Goal: Communication & Community: Answer question/provide support

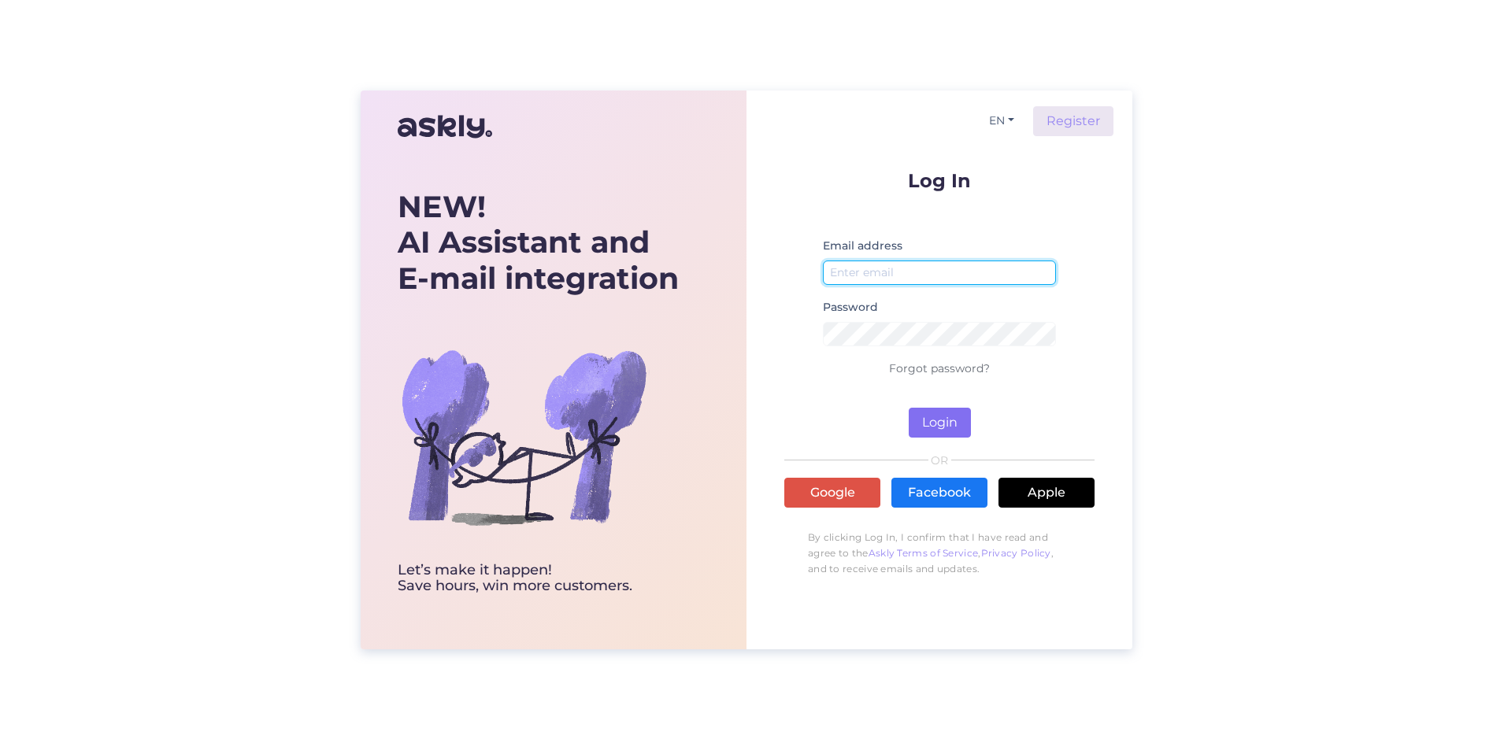
type input "[EMAIL_ADDRESS][PERSON_NAME][DOMAIN_NAME]"
click at [956, 419] on button "Login" at bounding box center [939, 423] width 62 height 30
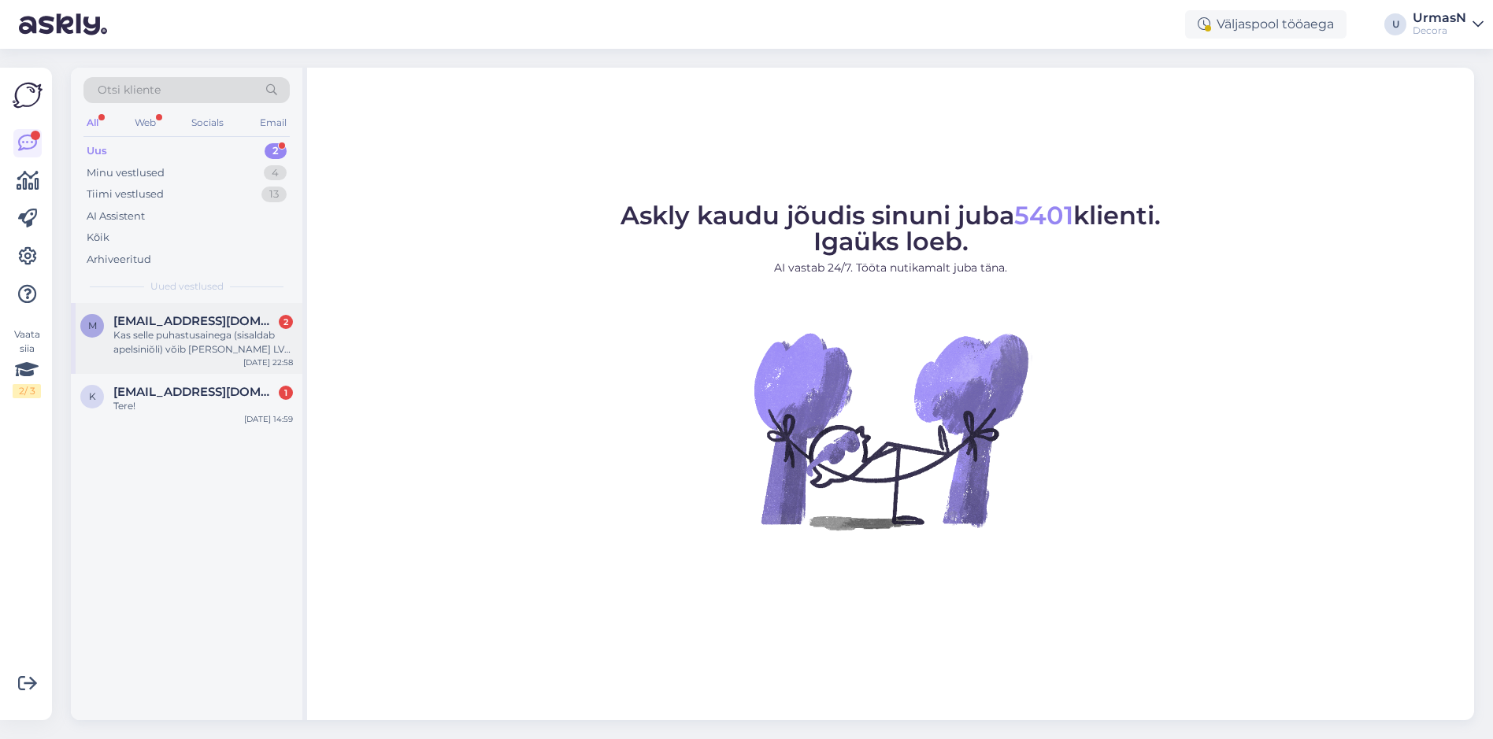
click at [241, 342] on div "Kas selle puhastusainega (sisaldab apelsiniŏli) vŏib [PERSON_NAME] LVT pŏrandak…" at bounding box center [202, 342] width 179 height 28
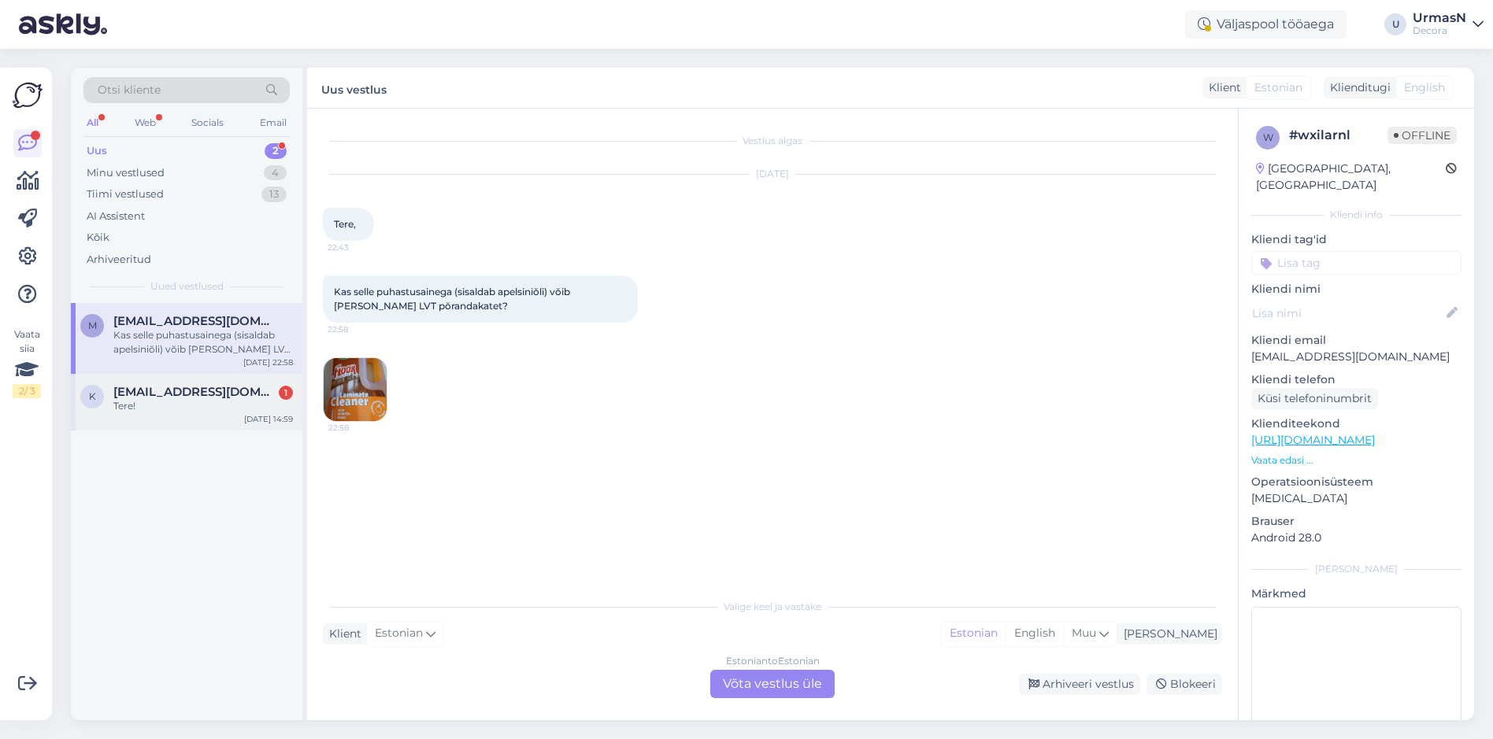
click at [161, 384] on div "k [EMAIL_ADDRESS][DOMAIN_NAME] 1 Tere! [DATE] 14:59" at bounding box center [186, 402] width 231 height 57
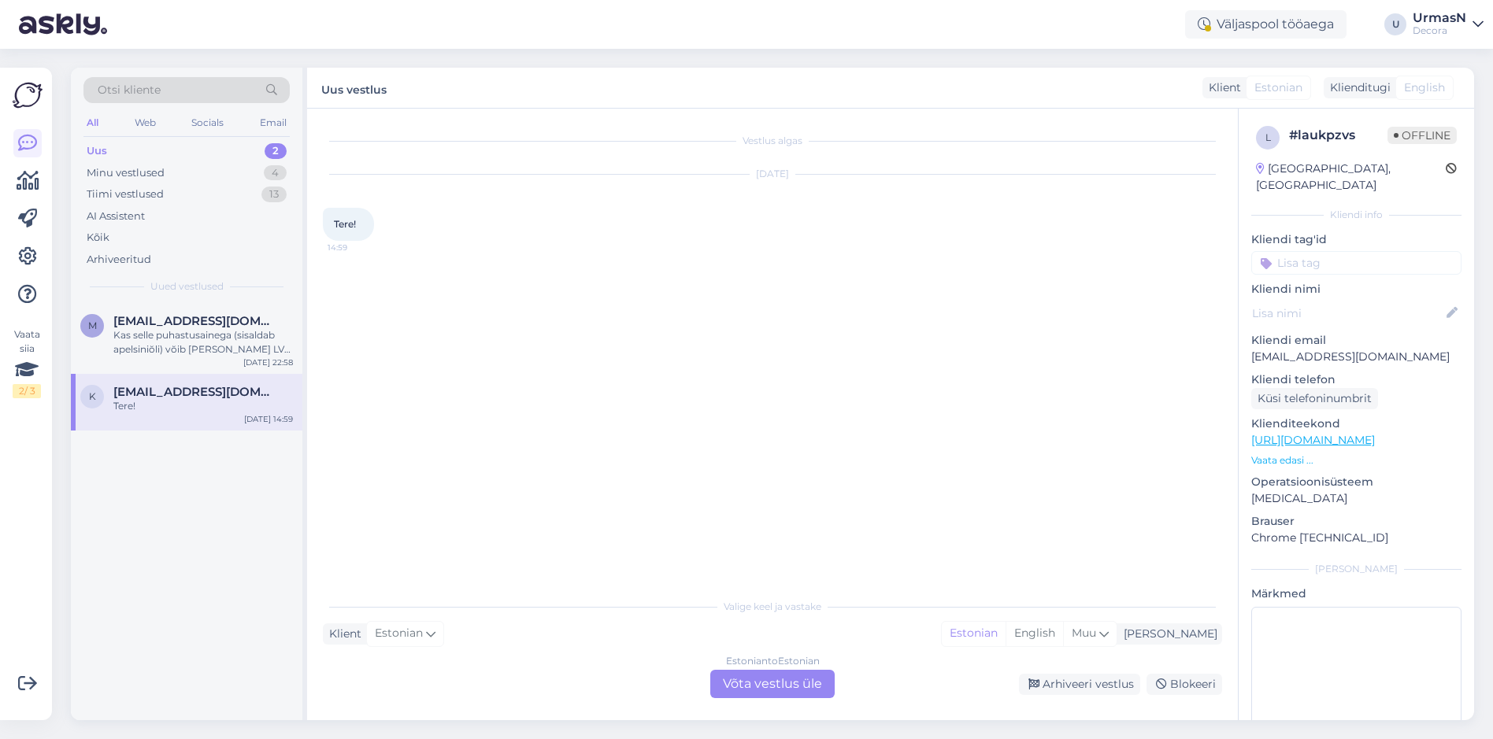
click at [759, 675] on div "Estonian to Estonian Võta vestlus üle" at bounding box center [772, 684] width 124 height 28
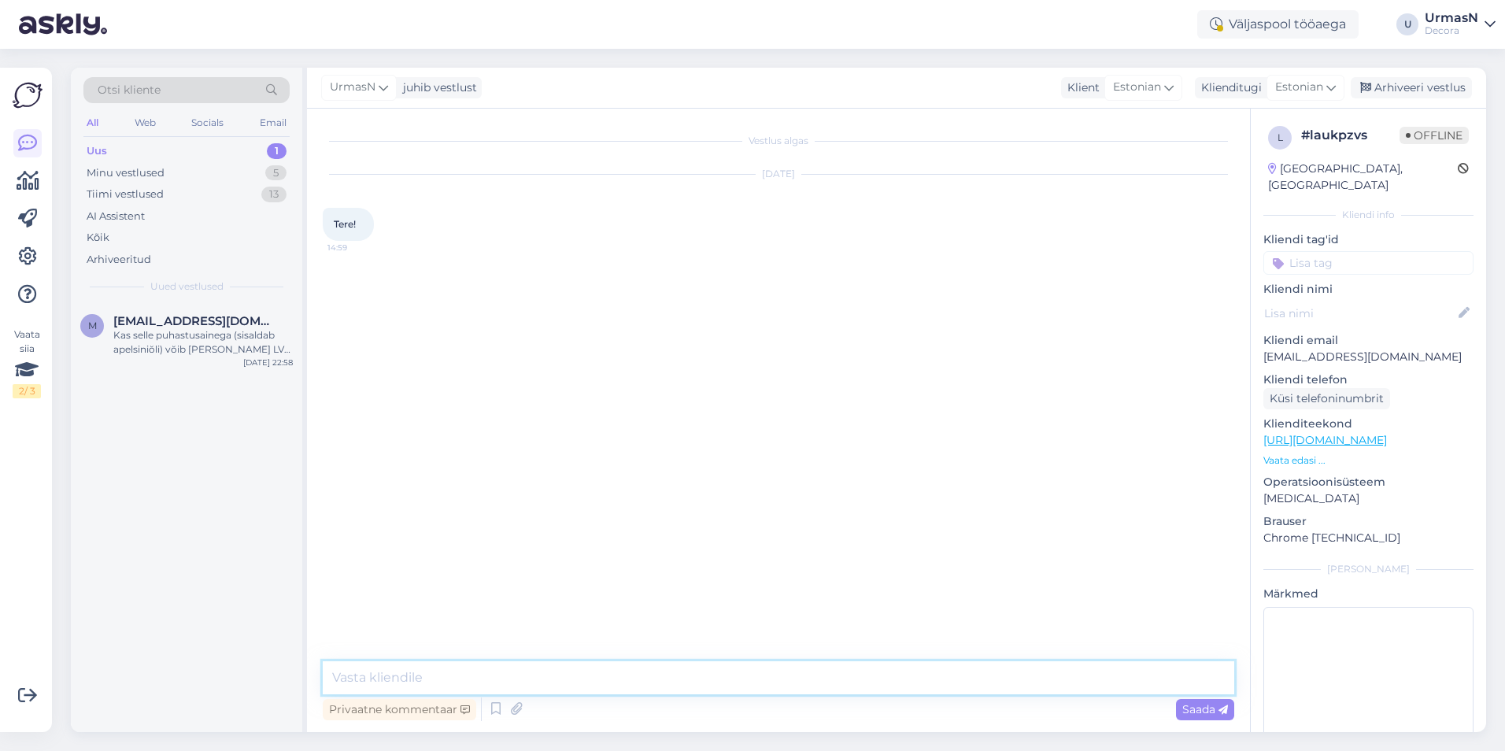
click at [387, 678] on textarea at bounding box center [779, 677] width 912 height 33
type textarea "Tere!"
click at [195, 320] on span "[EMAIL_ADDRESS][DOMAIN_NAME]" at bounding box center [195, 321] width 164 height 14
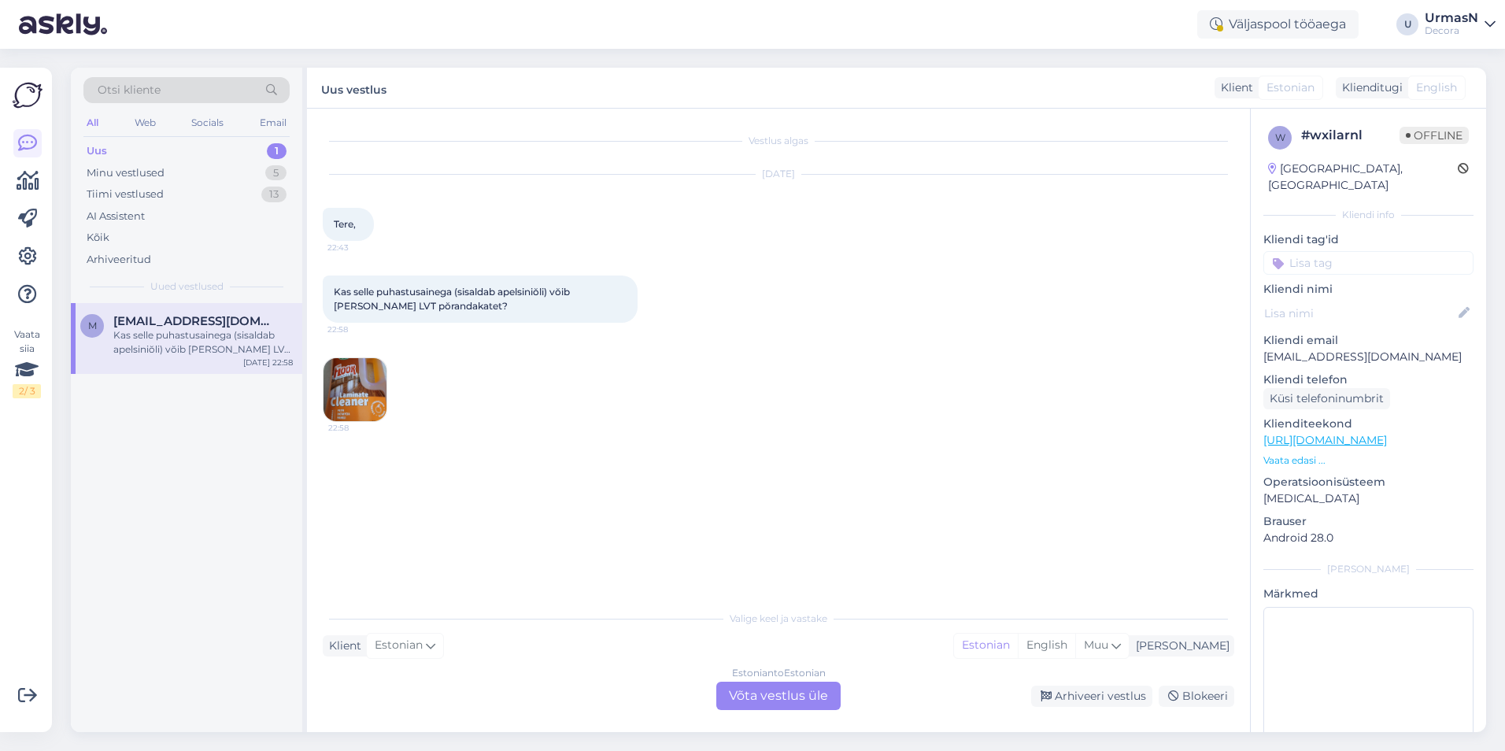
click at [369, 404] on img at bounding box center [355, 389] width 63 height 63
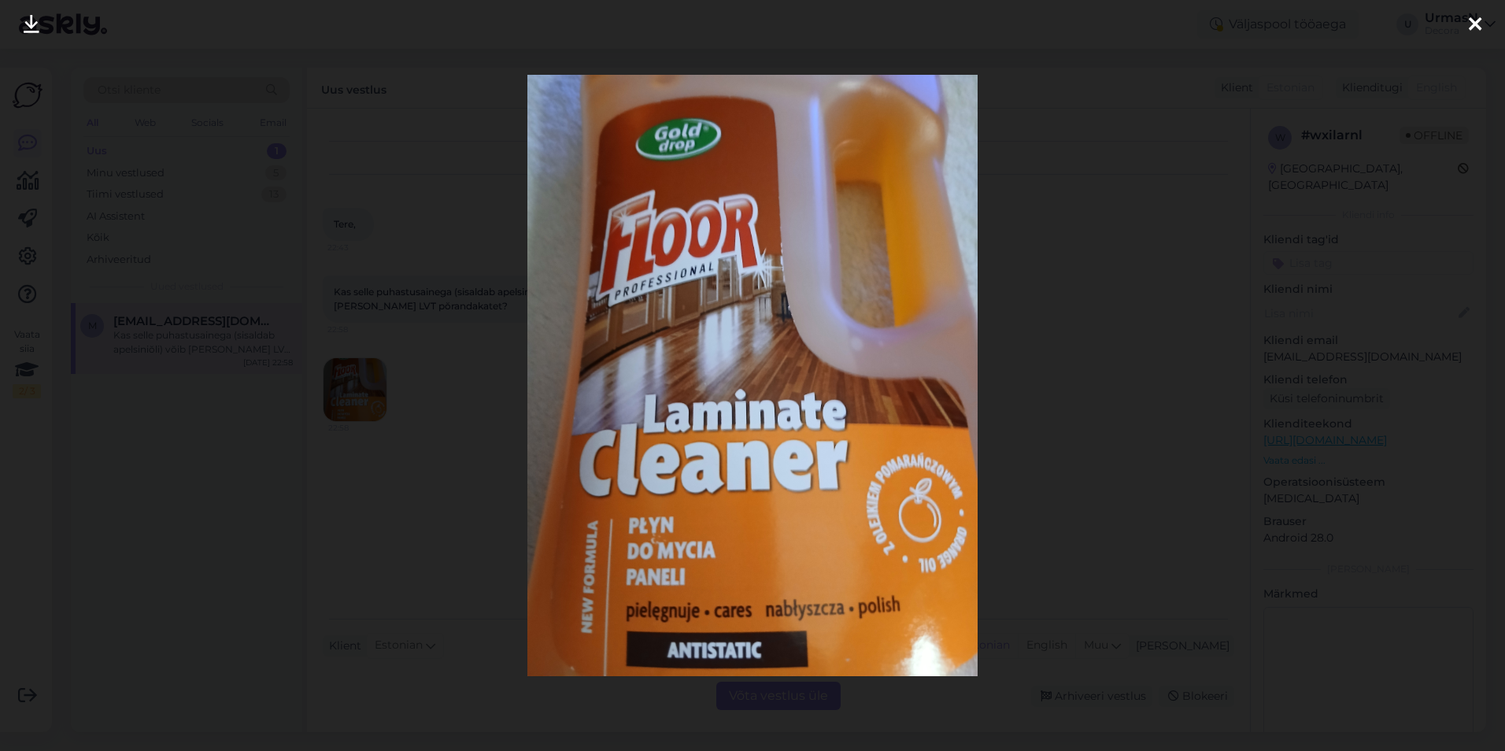
click at [424, 381] on div at bounding box center [752, 375] width 1505 height 751
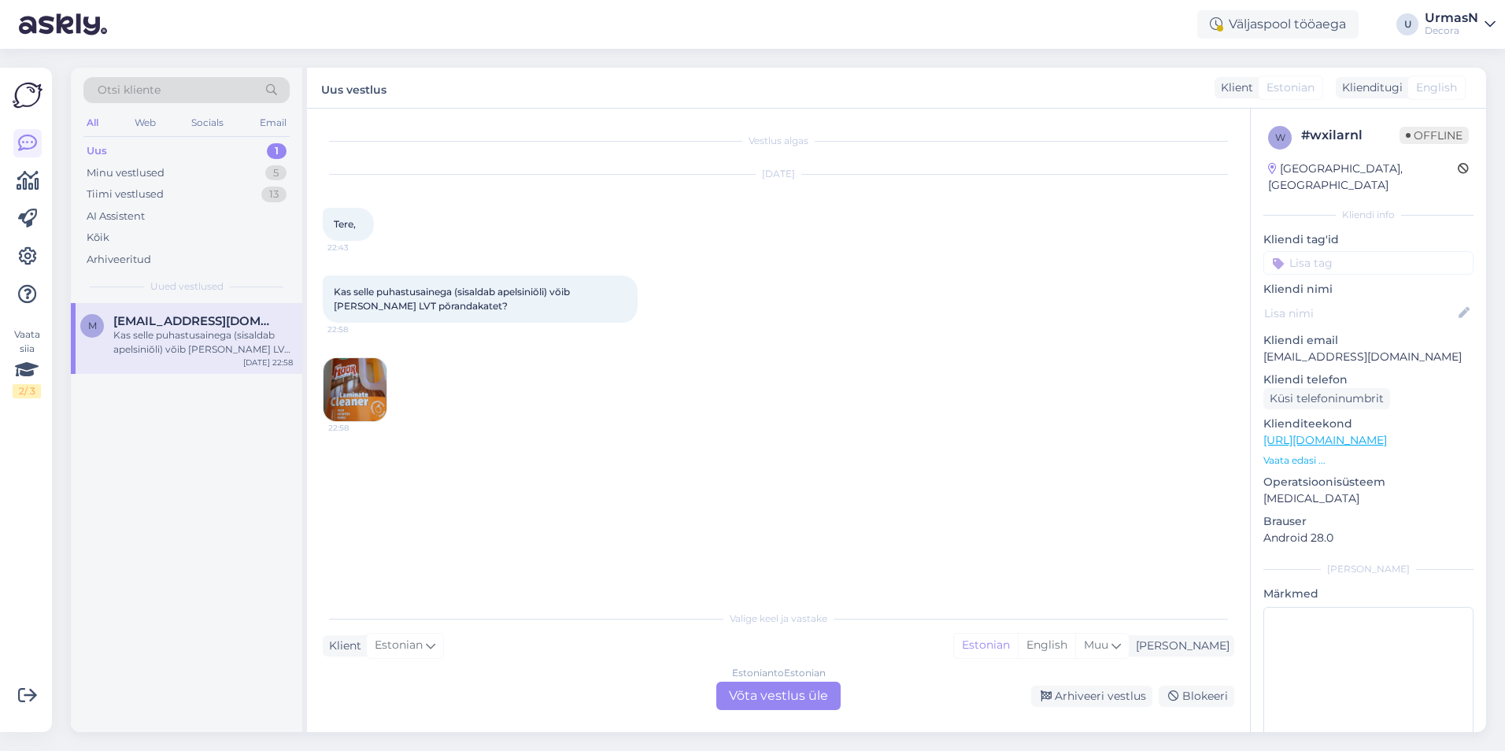
click at [748, 696] on div "Estonian to Estonian Võta vestlus üle" at bounding box center [778, 696] width 124 height 28
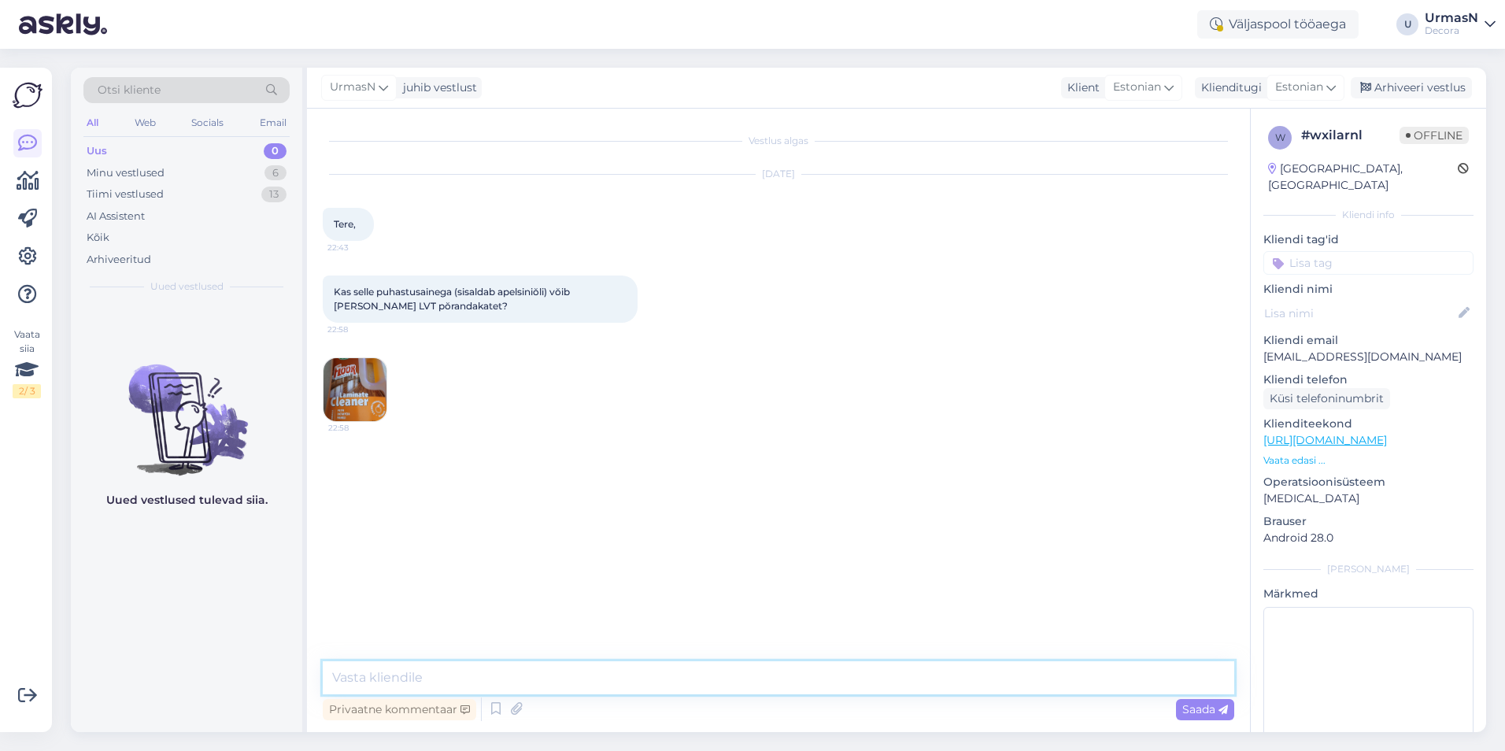
click at [362, 676] on textarea at bounding box center [779, 677] width 912 height 33
type textarea "Tere!"
click at [1287, 453] on p "Vaata edasi ..." at bounding box center [1368, 460] width 210 height 14
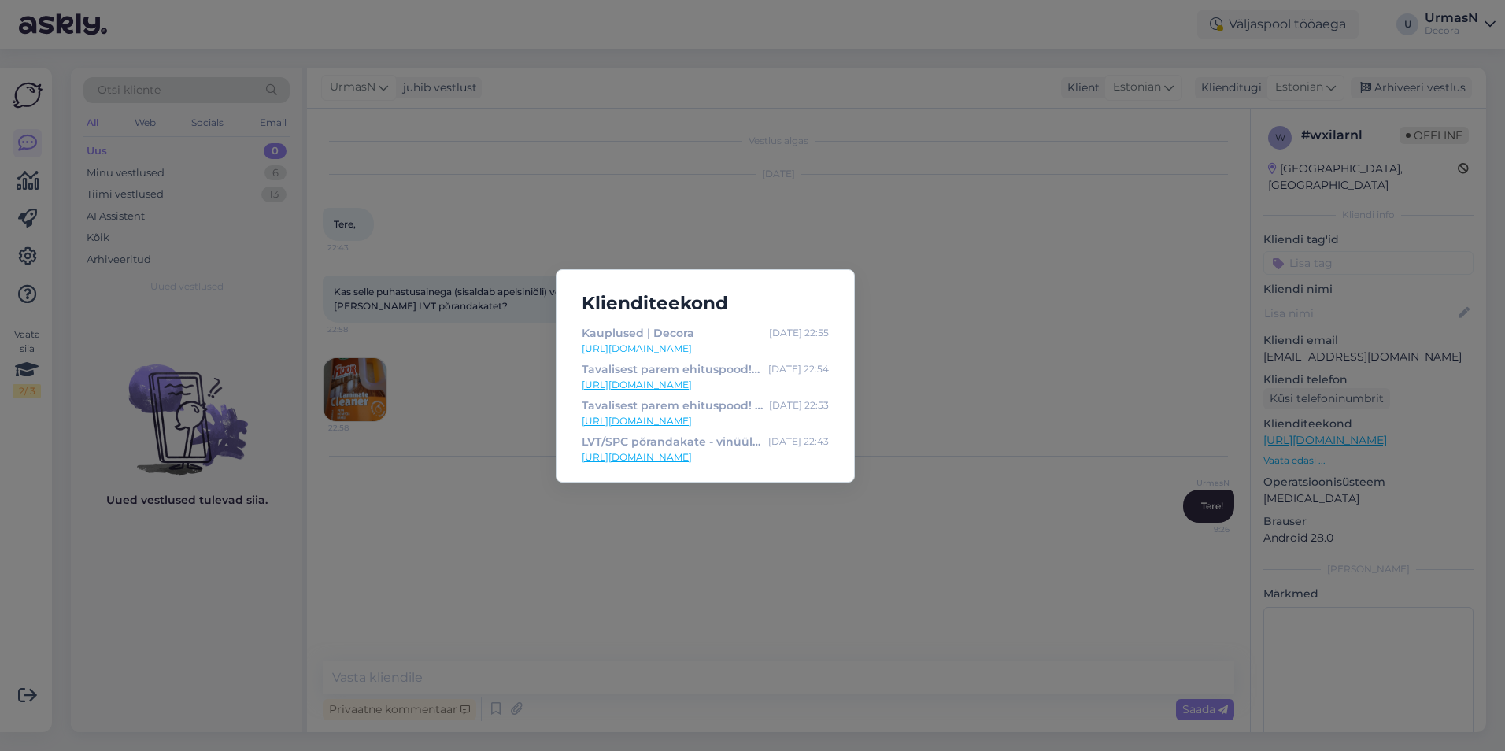
click at [933, 394] on div "Klienditeekond Kauplused | Decora [DATE] 22:55 [URL][DOMAIN_NAME] Tavalisest pa…" at bounding box center [752, 375] width 1505 height 751
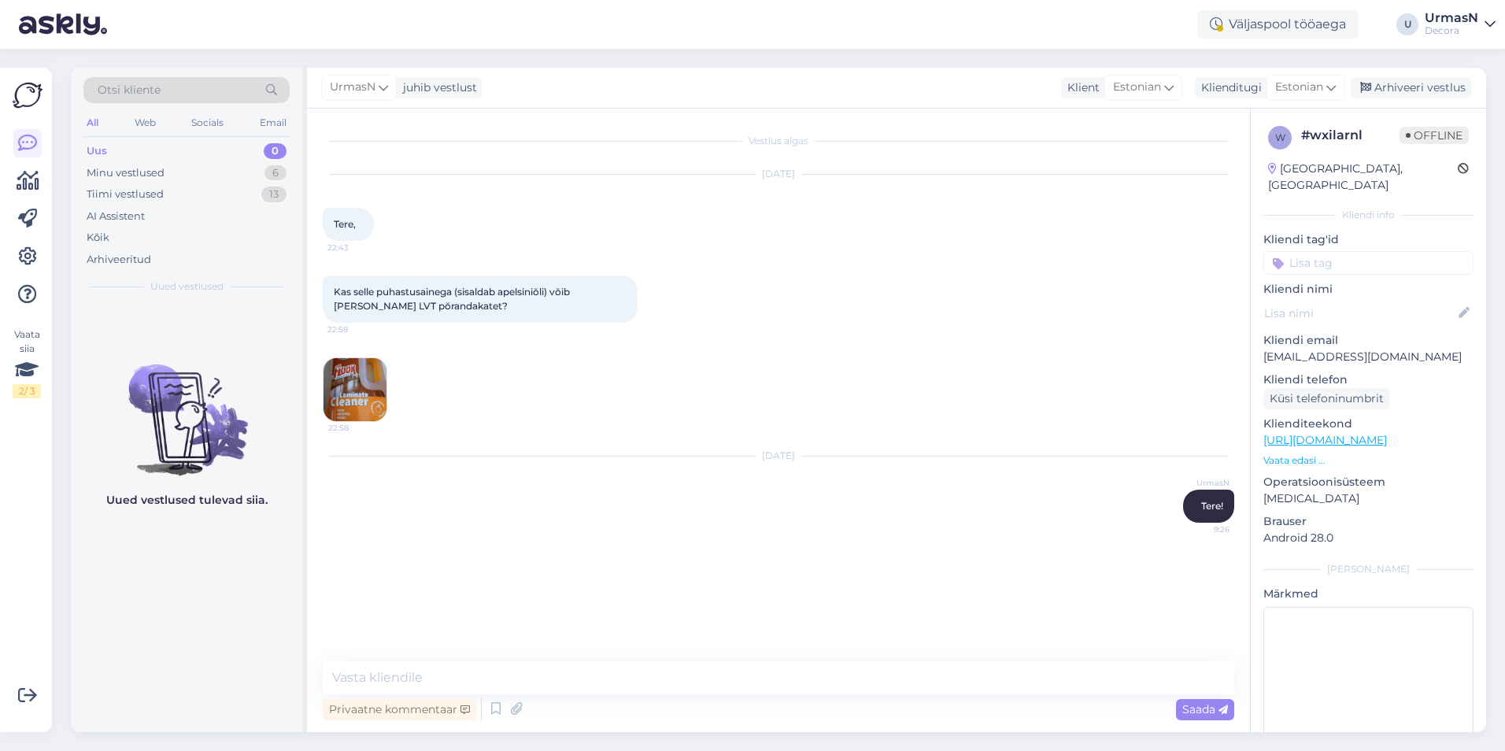
click at [361, 412] on img at bounding box center [355, 389] width 63 height 63
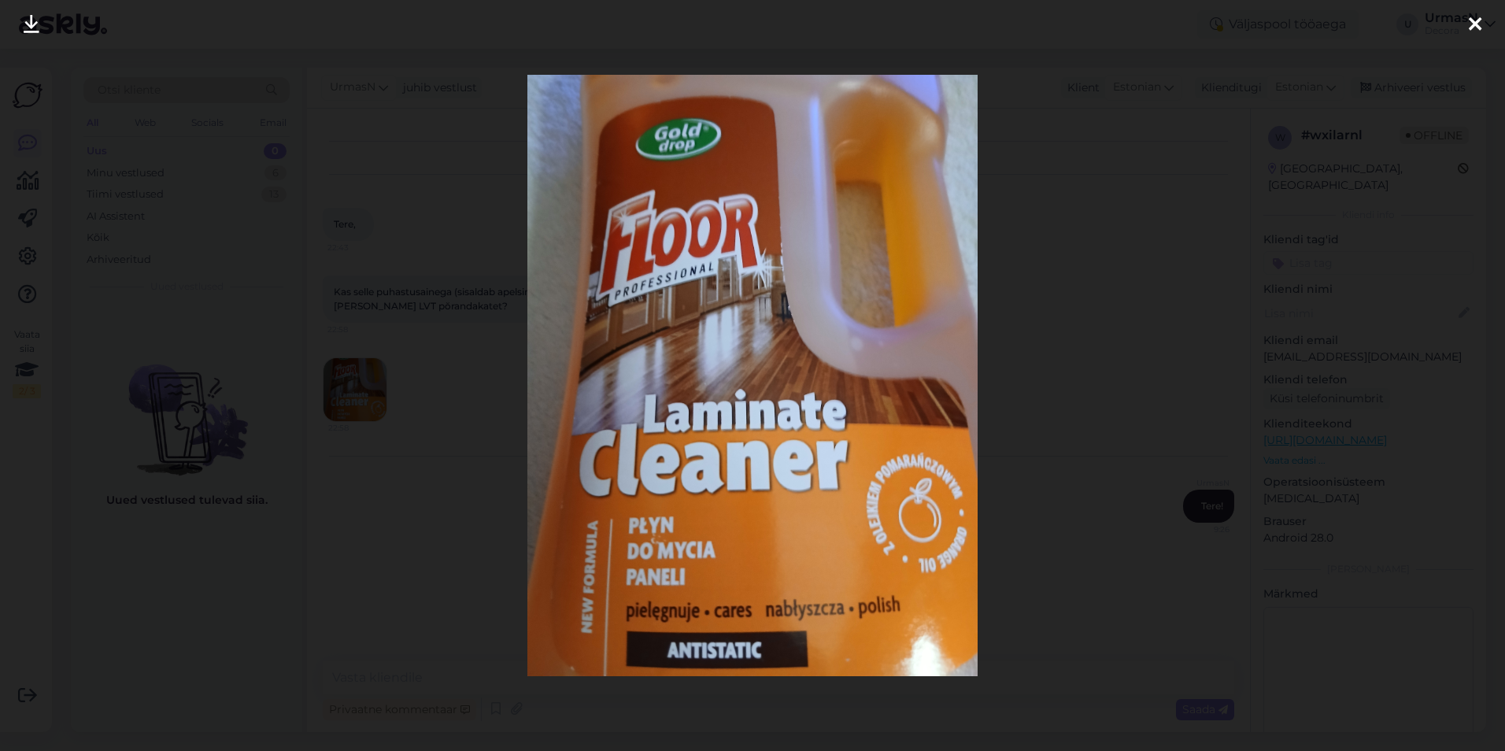
click at [405, 273] on div at bounding box center [752, 375] width 1505 height 751
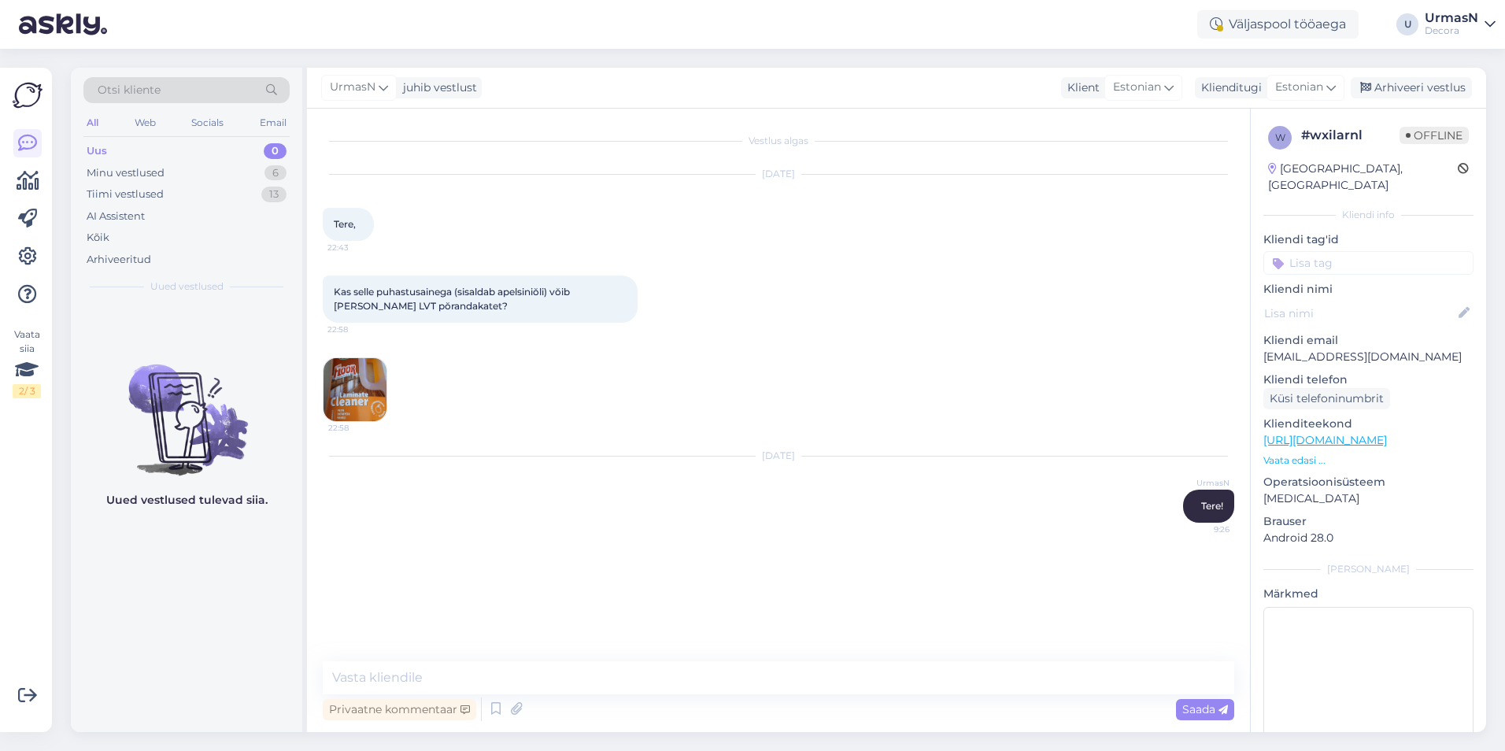
click at [361, 377] on img at bounding box center [355, 389] width 63 height 63
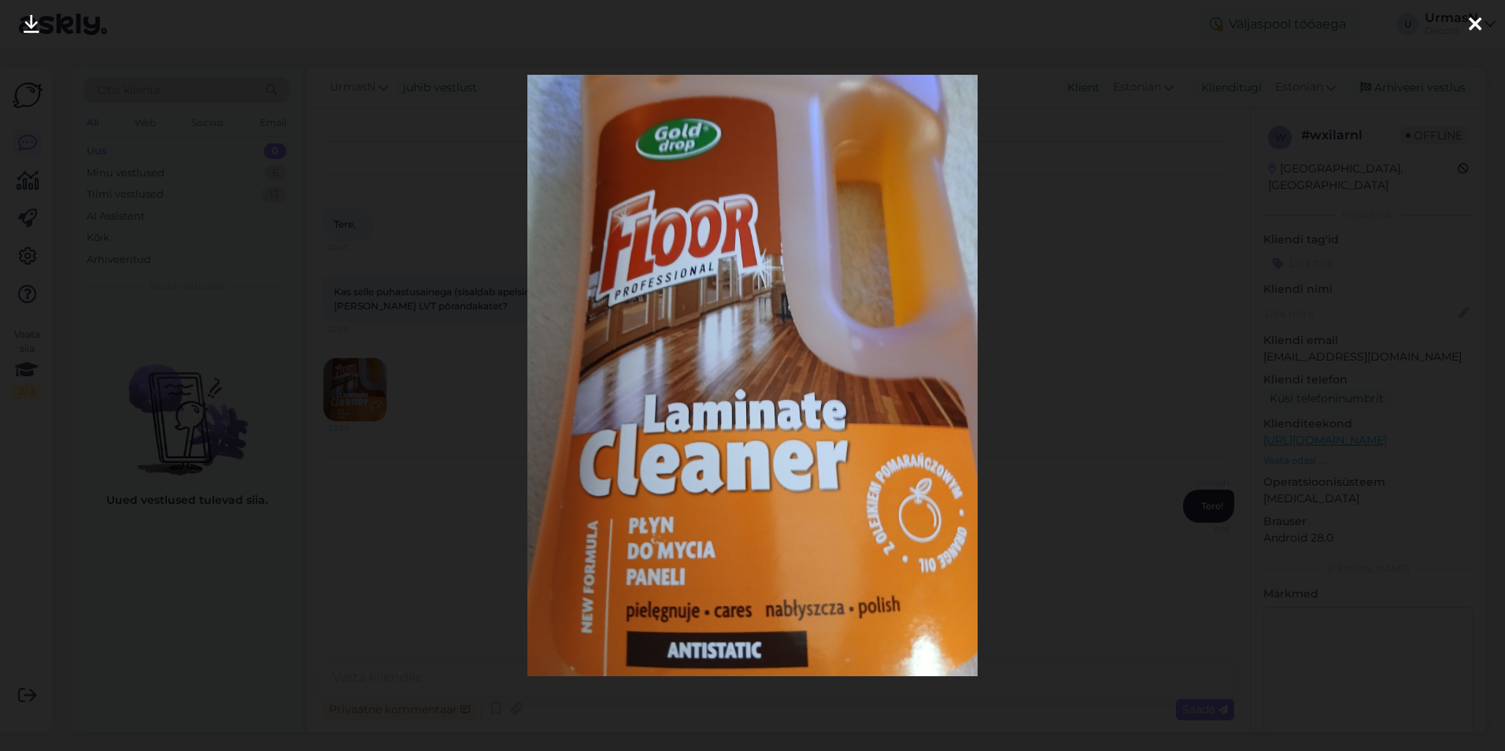
click at [418, 131] on div at bounding box center [752, 375] width 1505 height 751
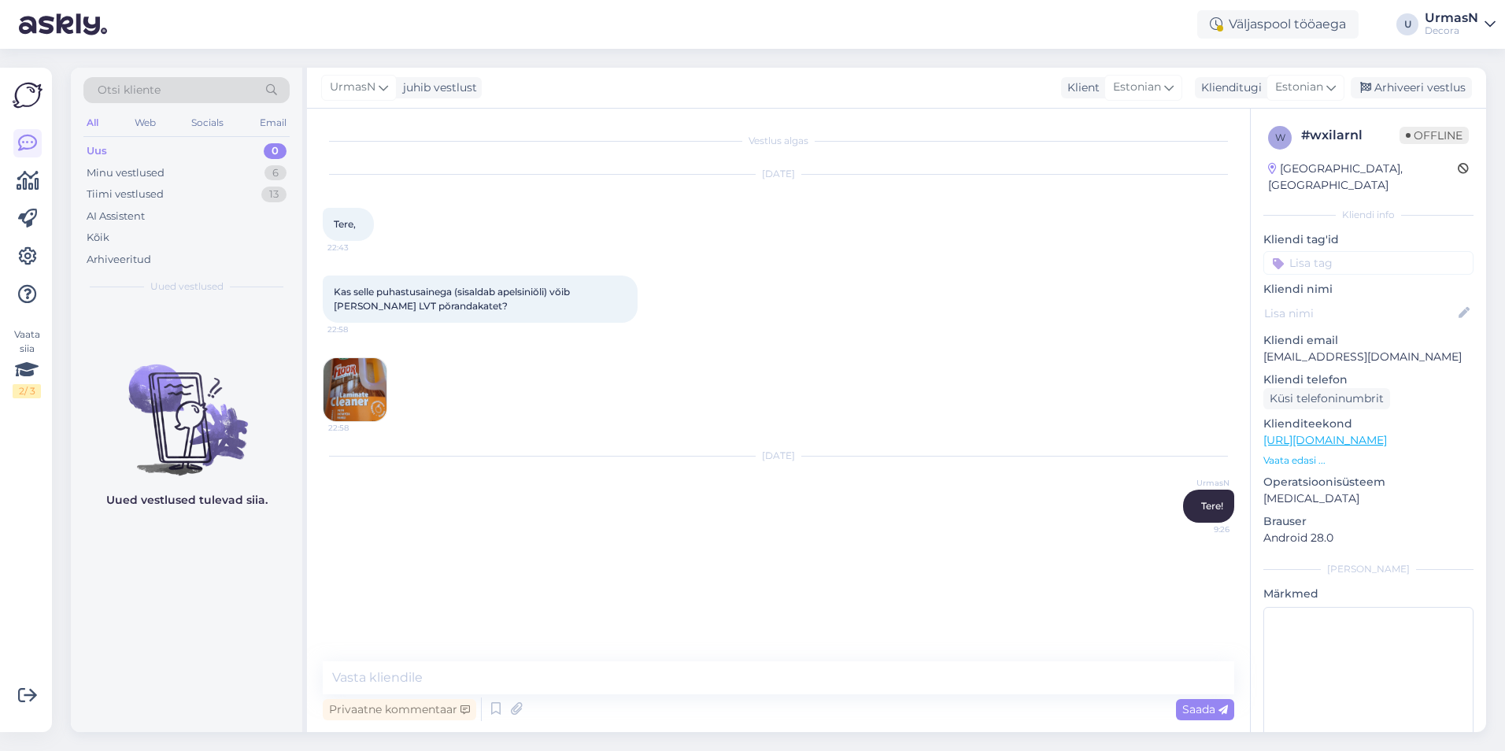
click at [342, 389] on img at bounding box center [355, 389] width 63 height 63
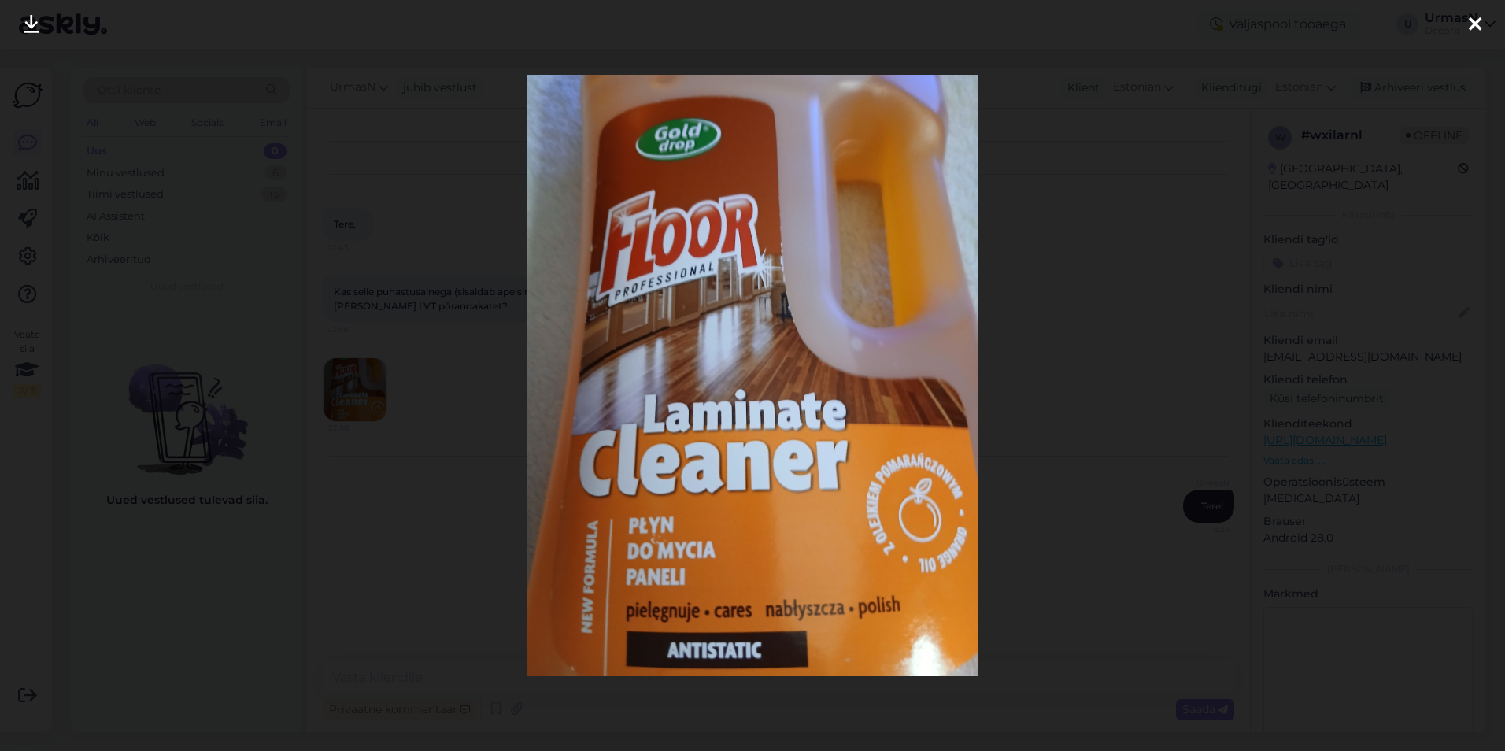
click at [336, 230] on div at bounding box center [752, 375] width 1505 height 751
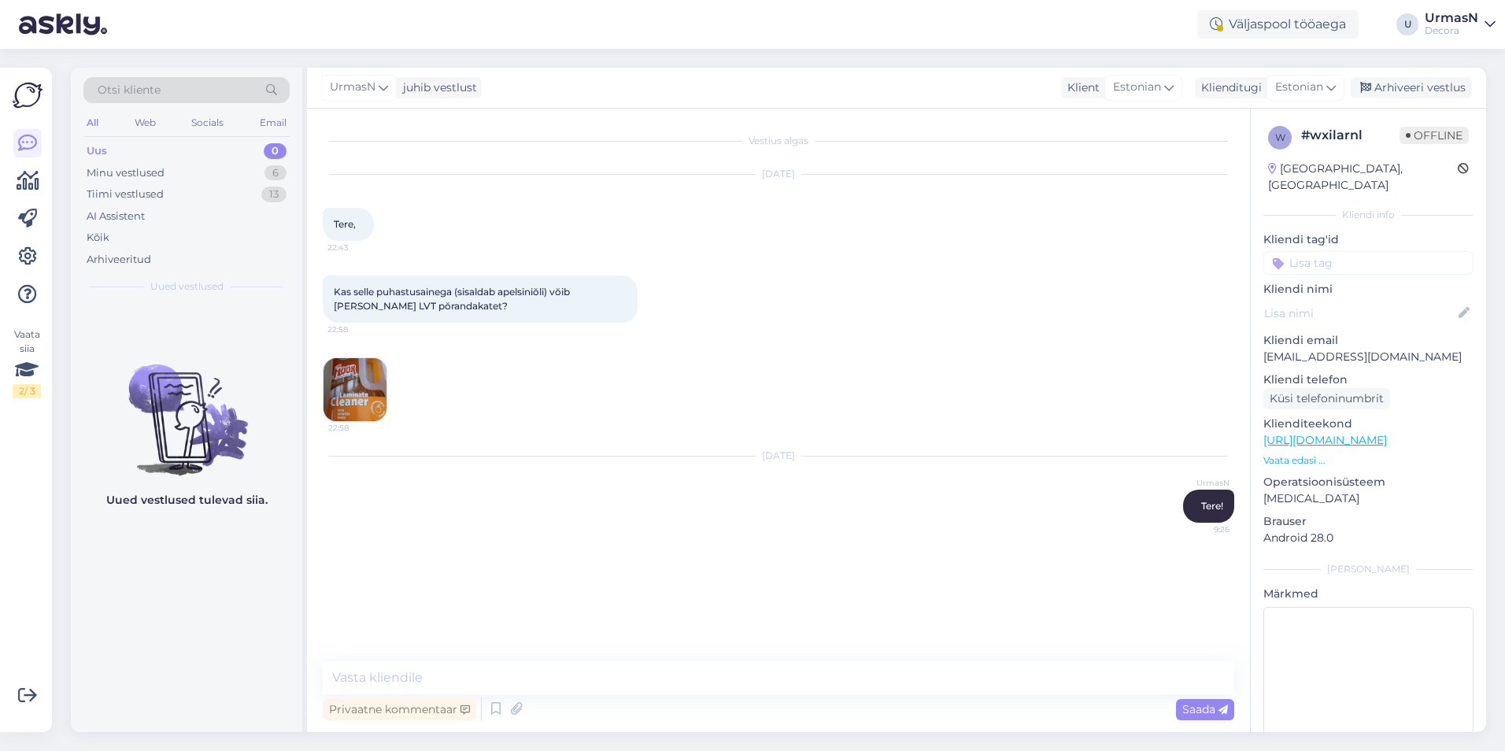
click at [337, 376] on img at bounding box center [355, 389] width 63 height 63
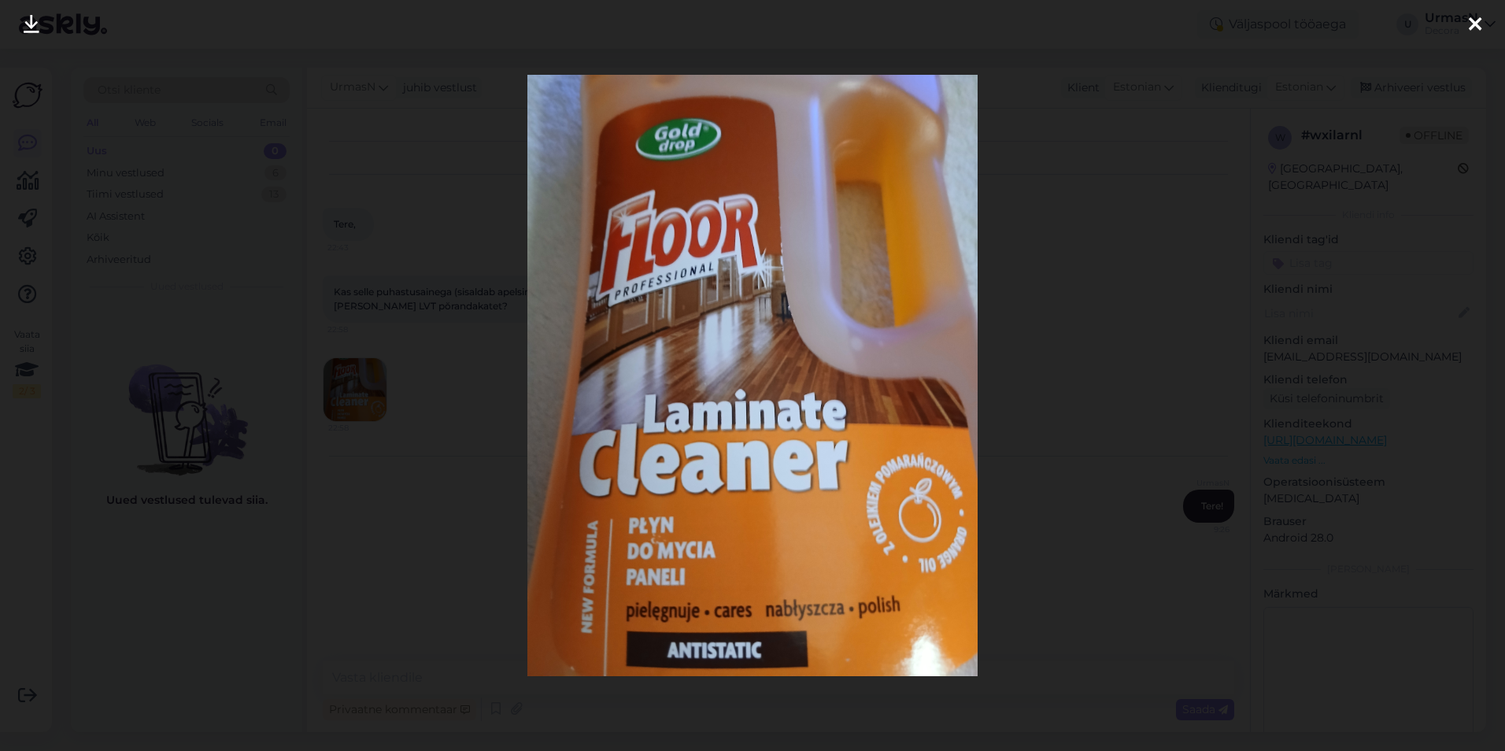
click at [1125, 313] on div at bounding box center [752, 375] width 1505 height 751
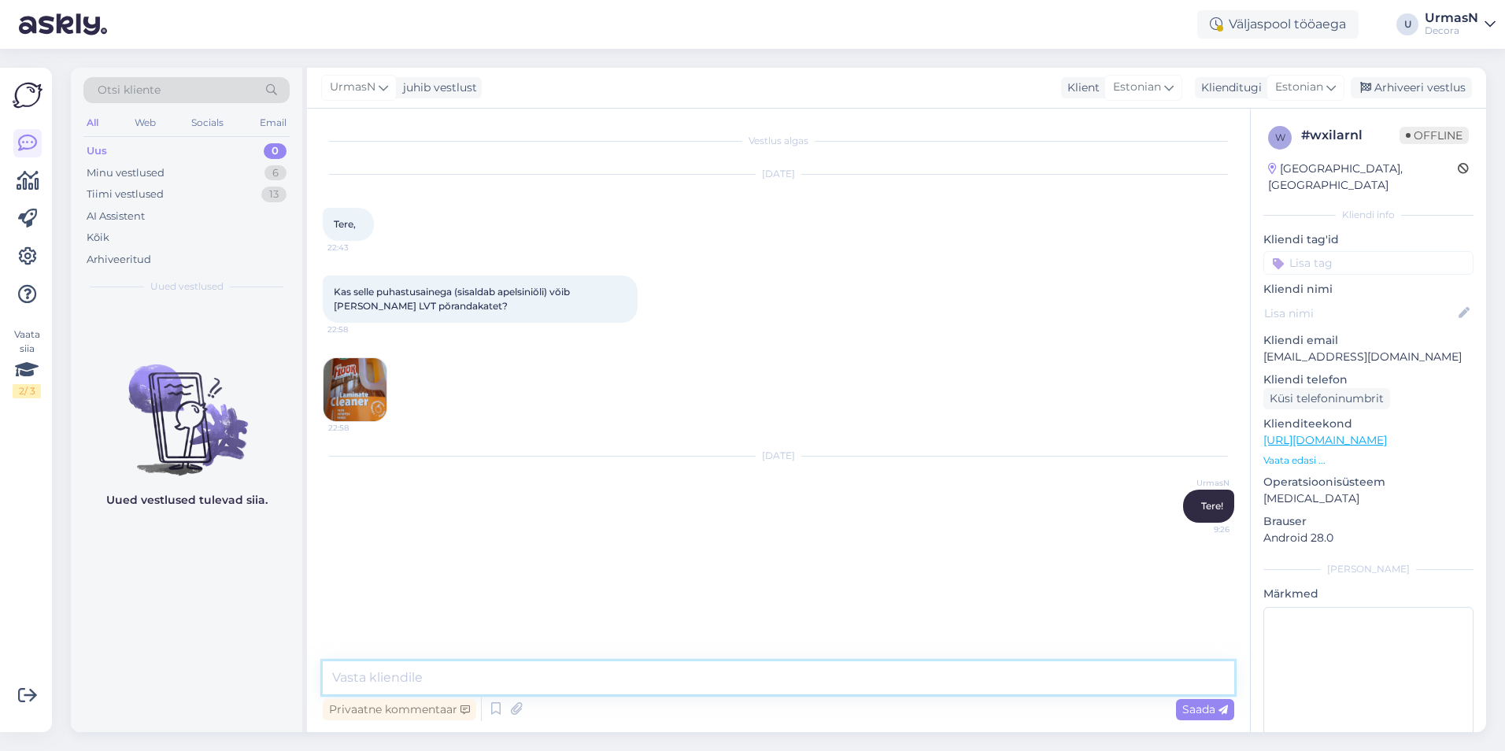
click at [424, 682] on textarea at bounding box center [779, 677] width 912 height 33
type textarea "Konkreetse toote kohta öelda ei oska, aga muidu sobivad laminaadile mõeldud puh…"
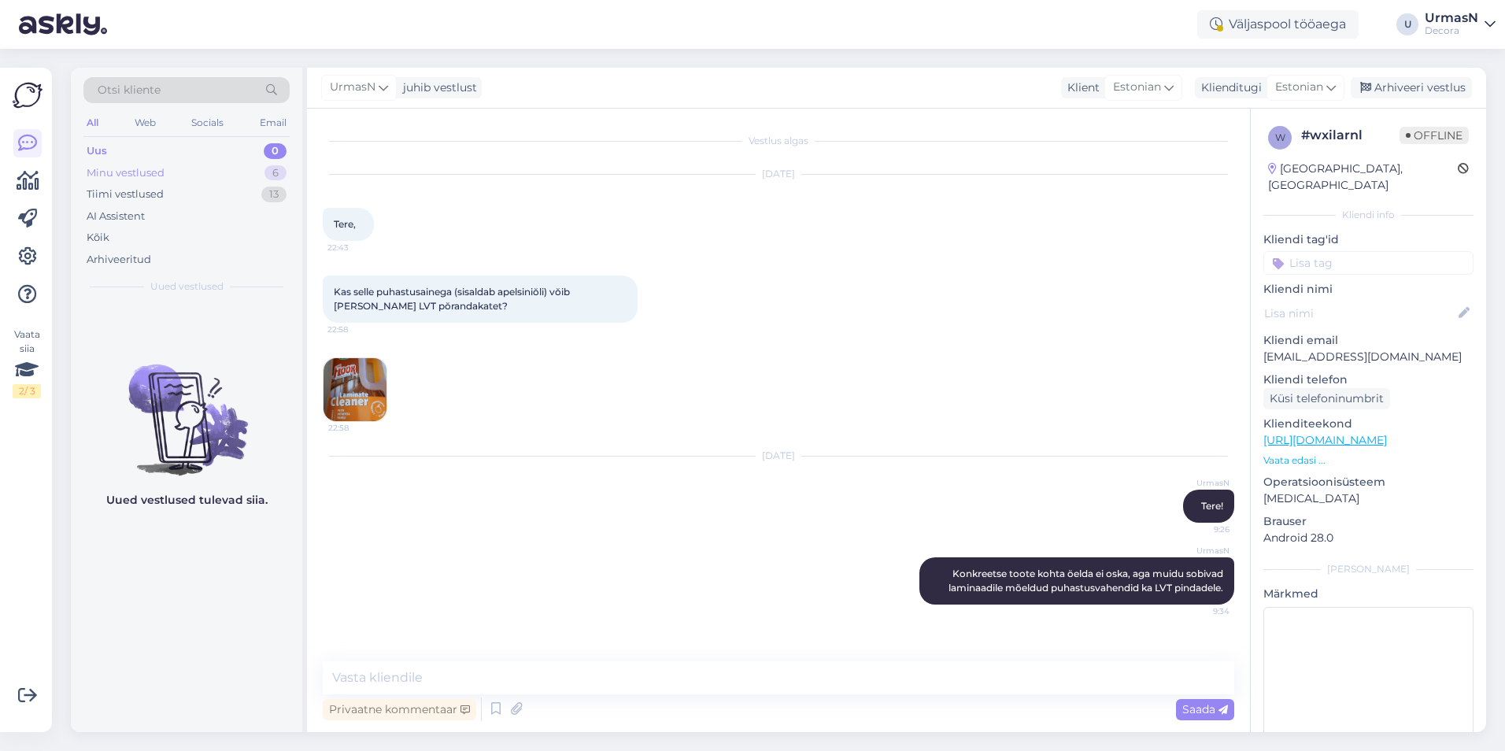
click at [191, 180] on div "Minu vestlused 6" at bounding box center [186, 173] width 206 height 22
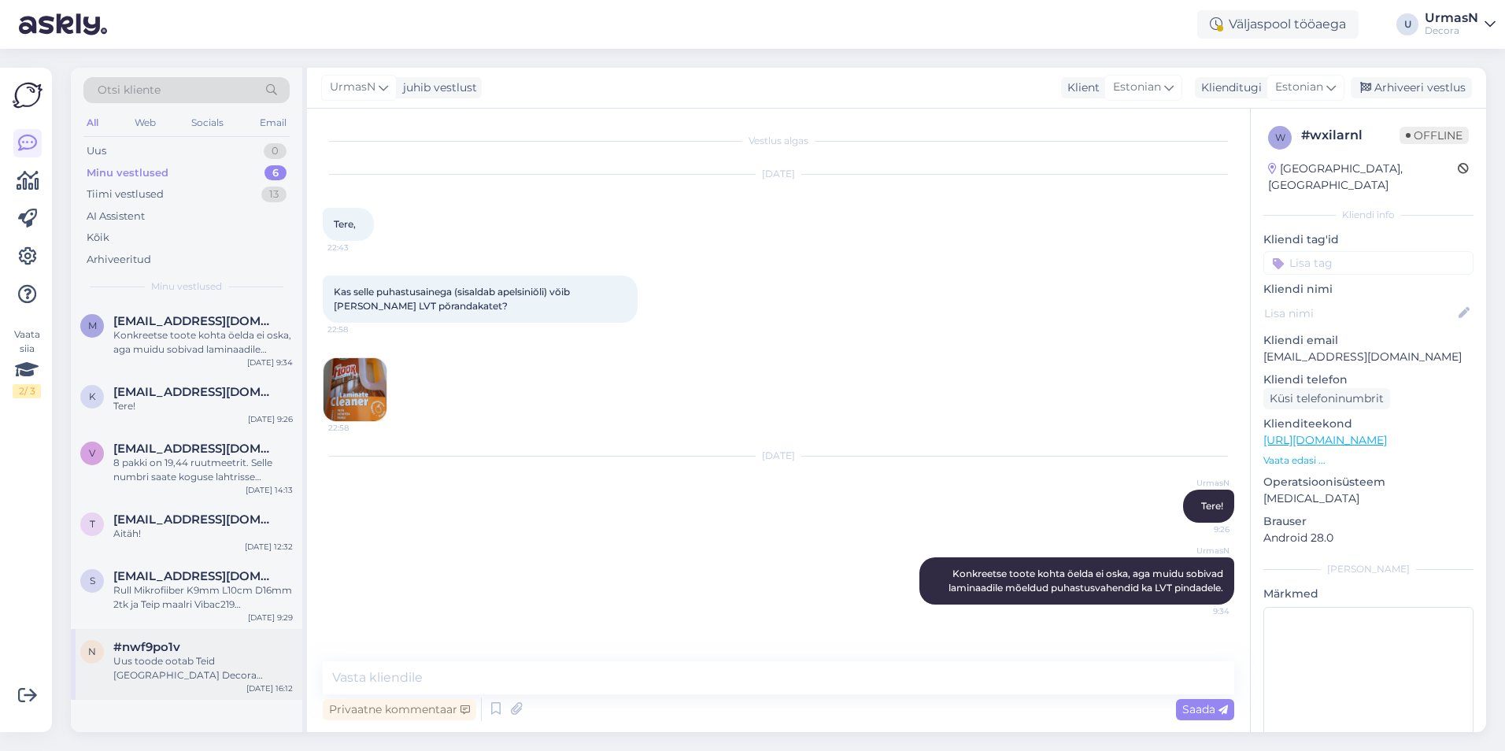
click at [229, 677] on div "Uus toode ootab Teid [GEOGRAPHIC_DATA] Decora arvemüügis (kohe uksest sisse tul…" at bounding box center [202, 668] width 179 height 28
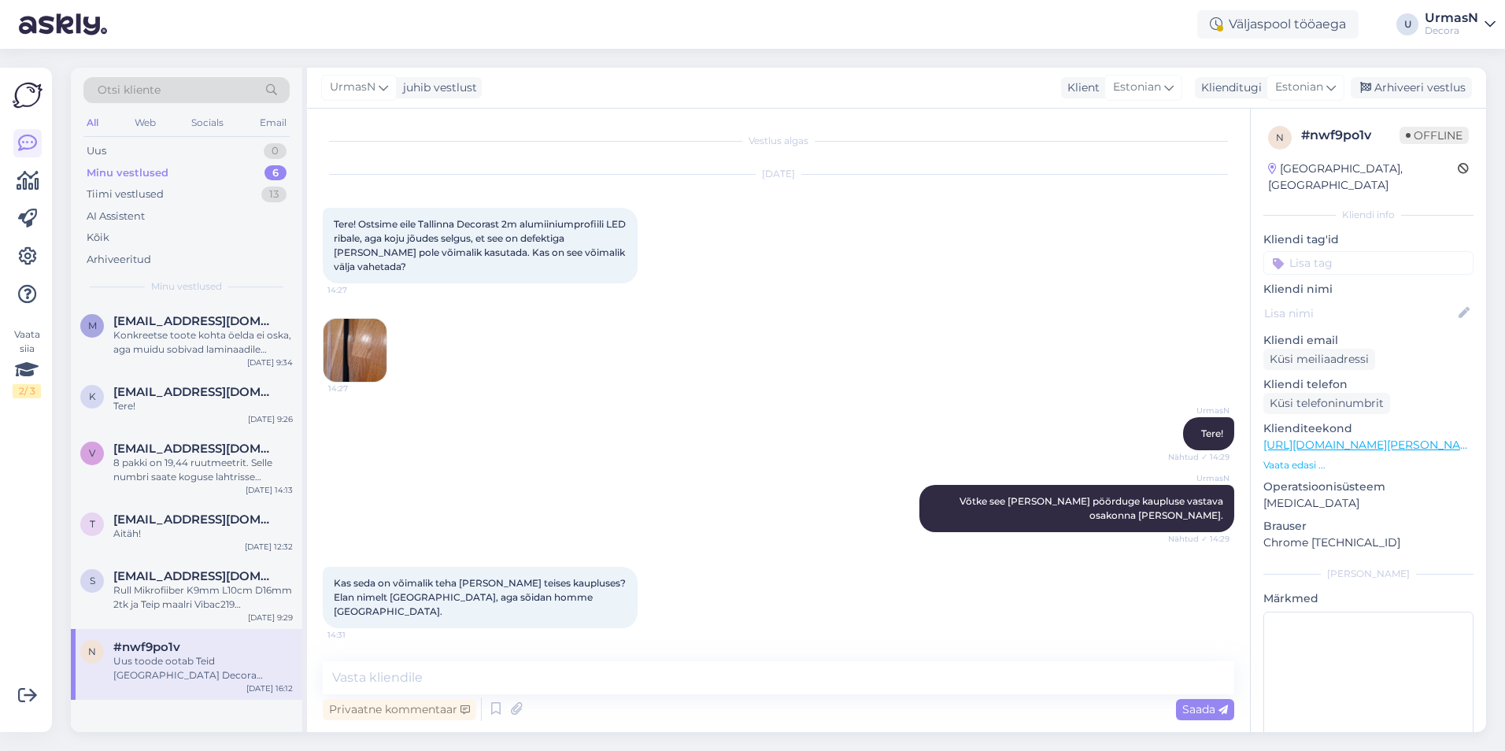
scroll to position [365, 0]
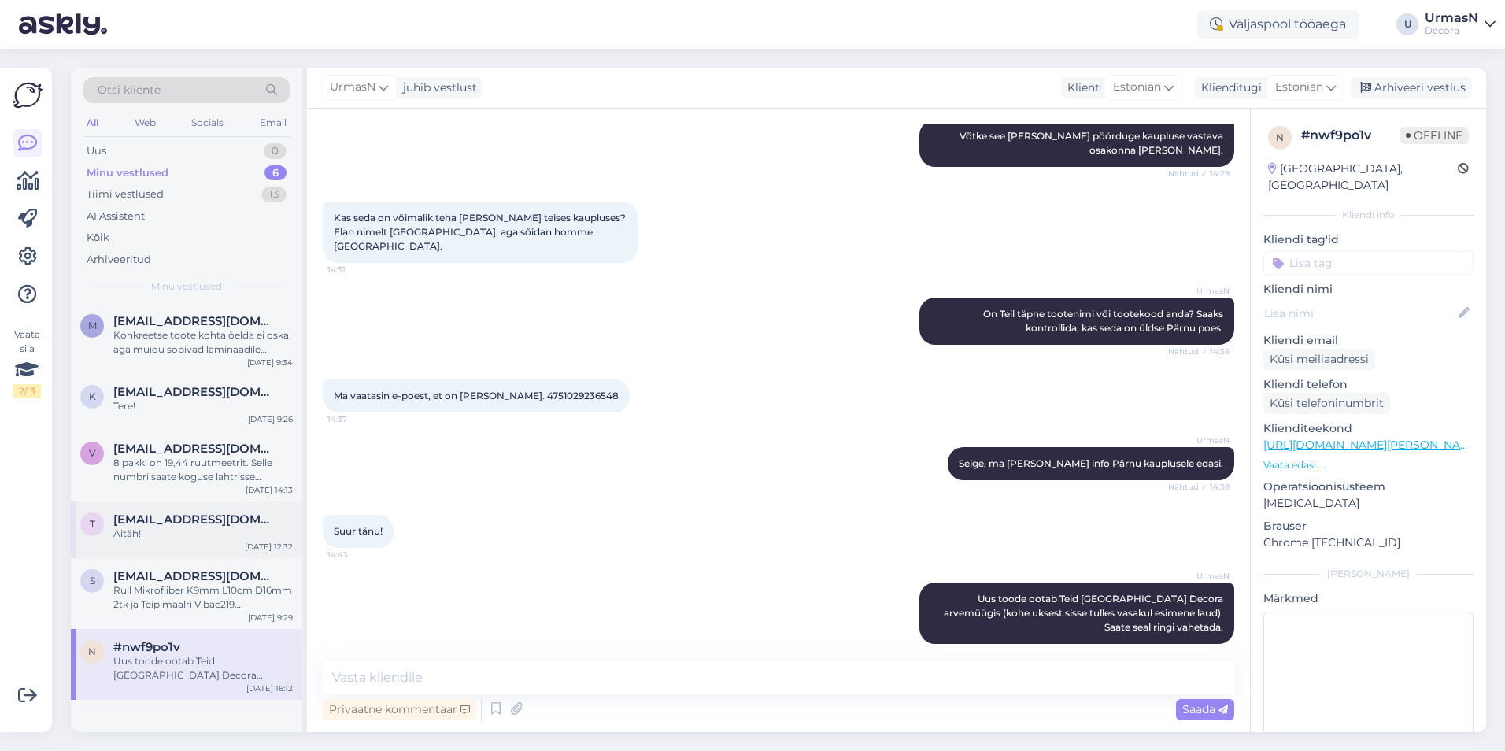
click at [180, 533] on div "Aitäh!" at bounding box center [202, 534] width 179 height 14
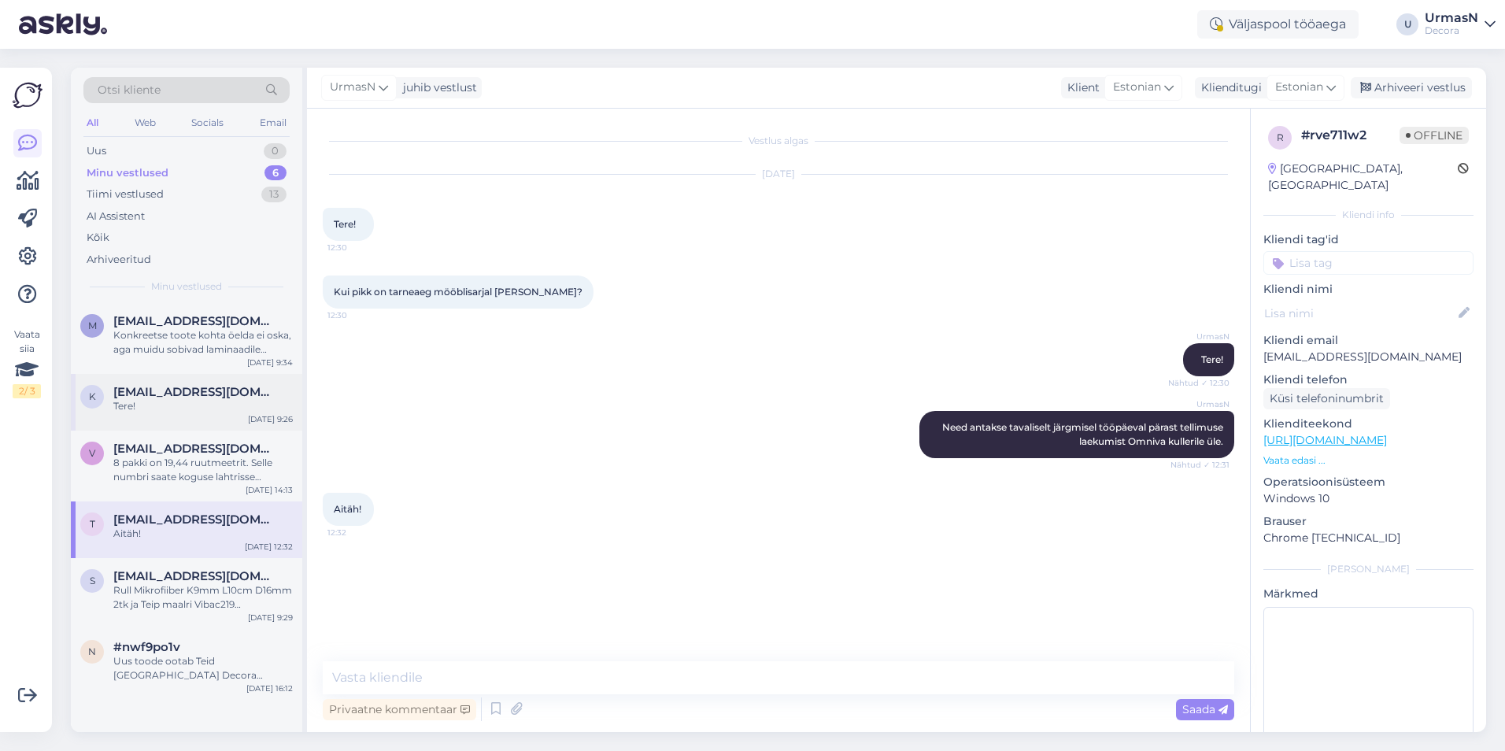
click at [146, 401] on div "Tere!" at bounding box center [202, 406] width 179 height 14
